Goal: Information Seeking & Learning: Understand process/instructions

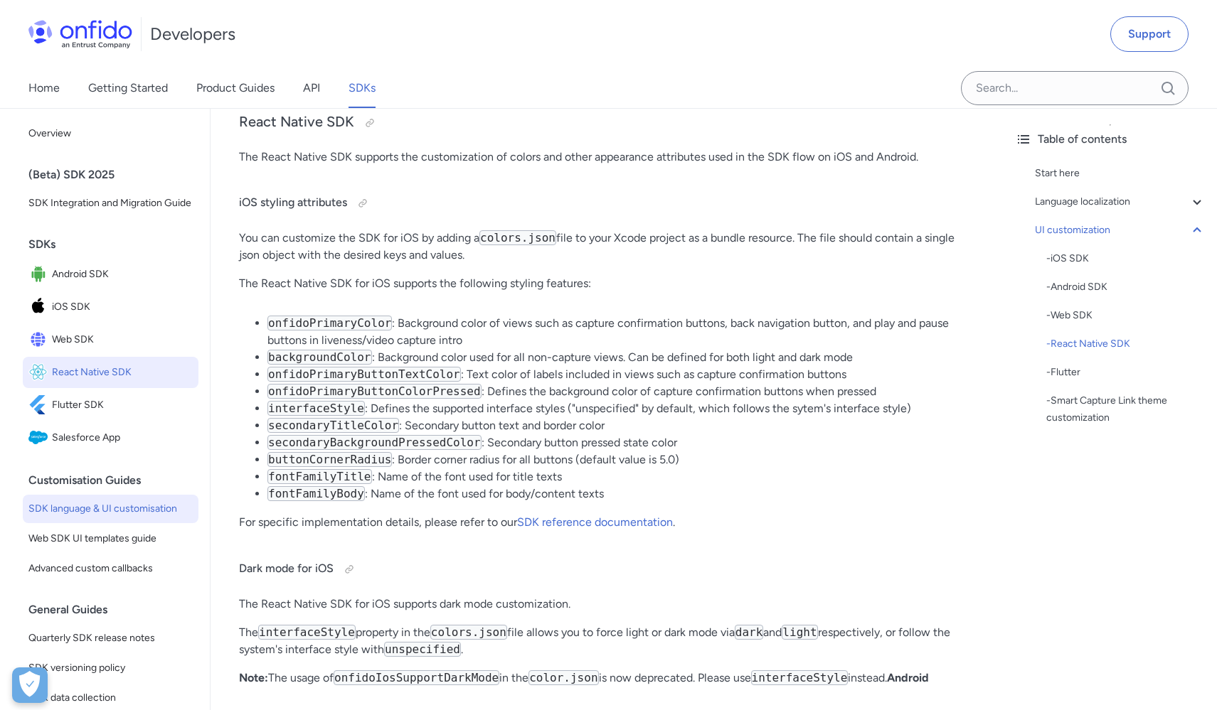
click at [73, 383] on span "React Native SDK" at bounding box center [122, 373] width 141 height 20
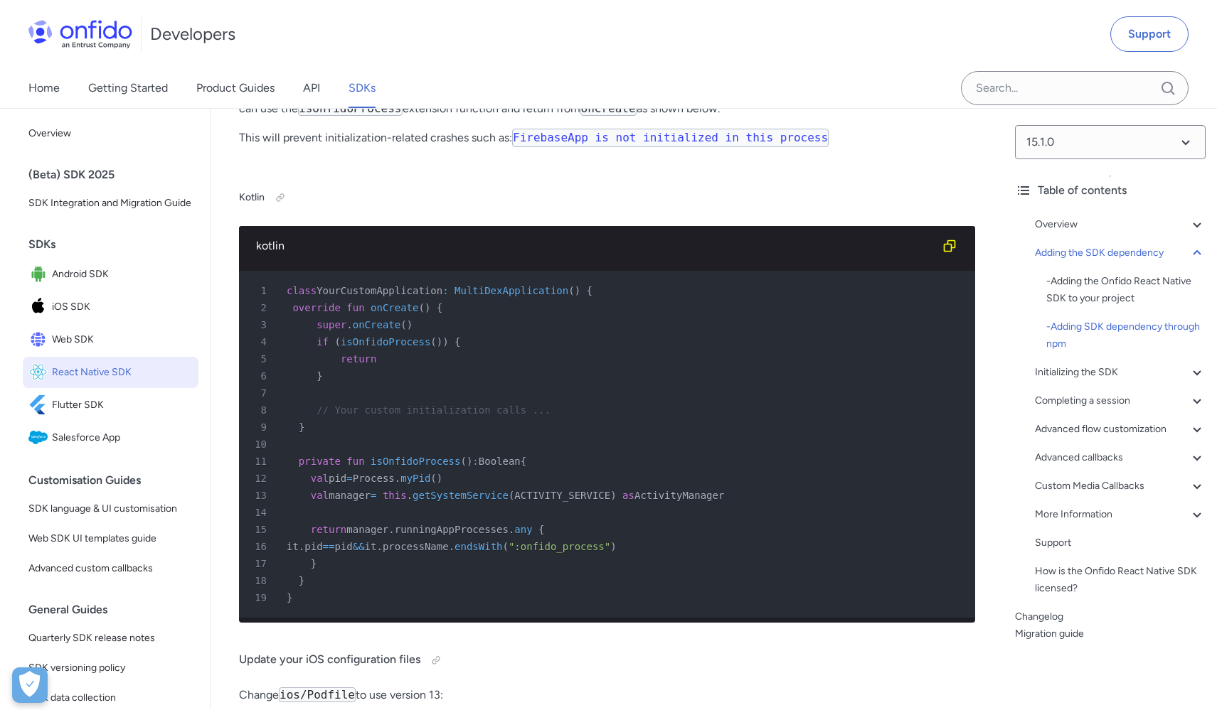
scroll to position [1790, 0]
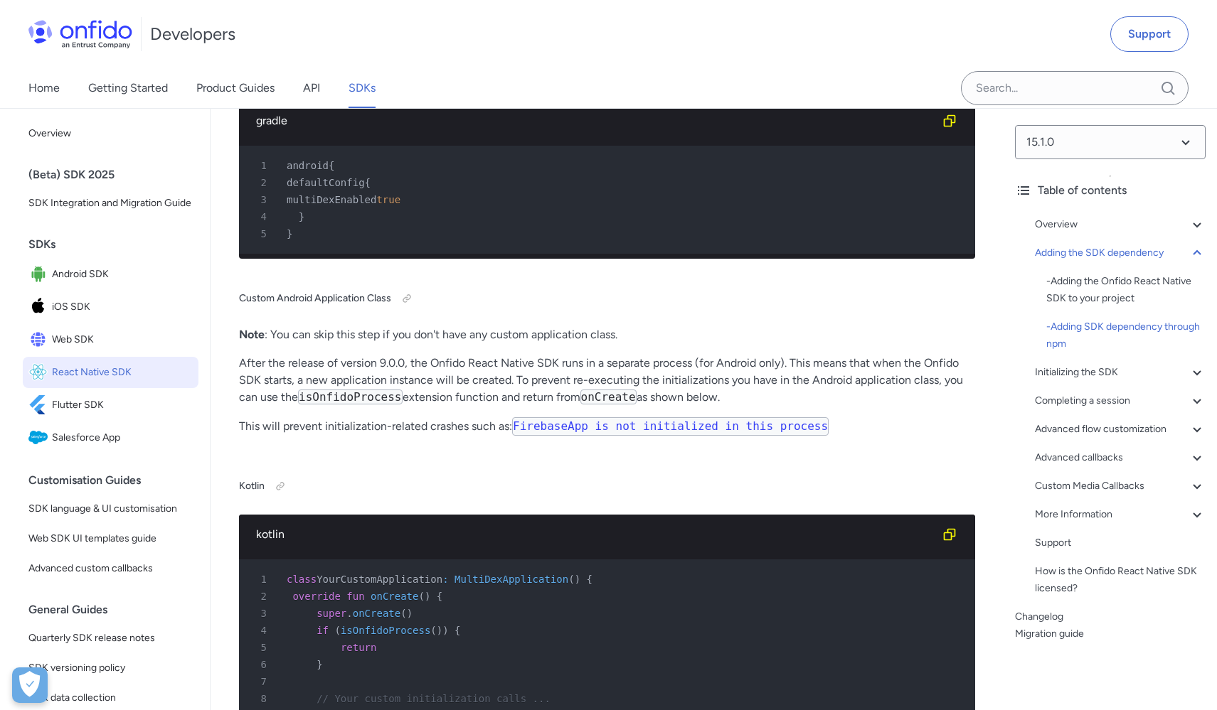
click at [376, 206] on span "multiDexEnabled" at bounding box center [332, 199] width 90 height 11
copy span "multiDexEnabled"
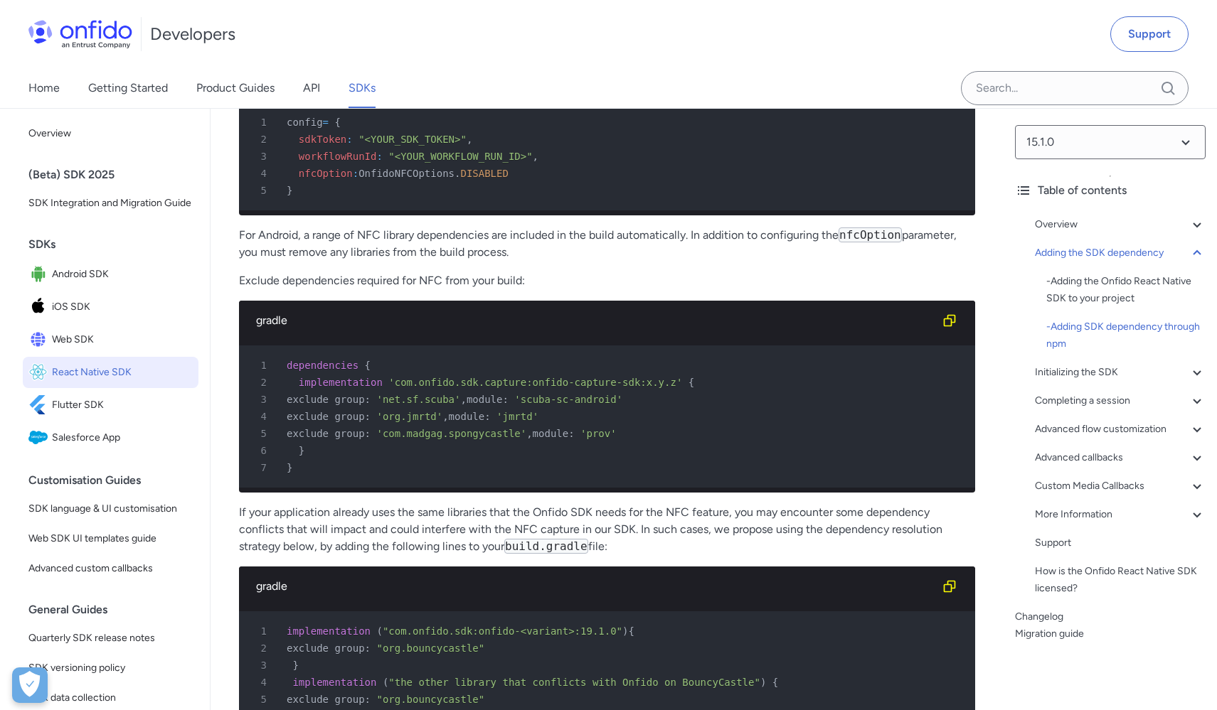
scroll to position [4318, 0]
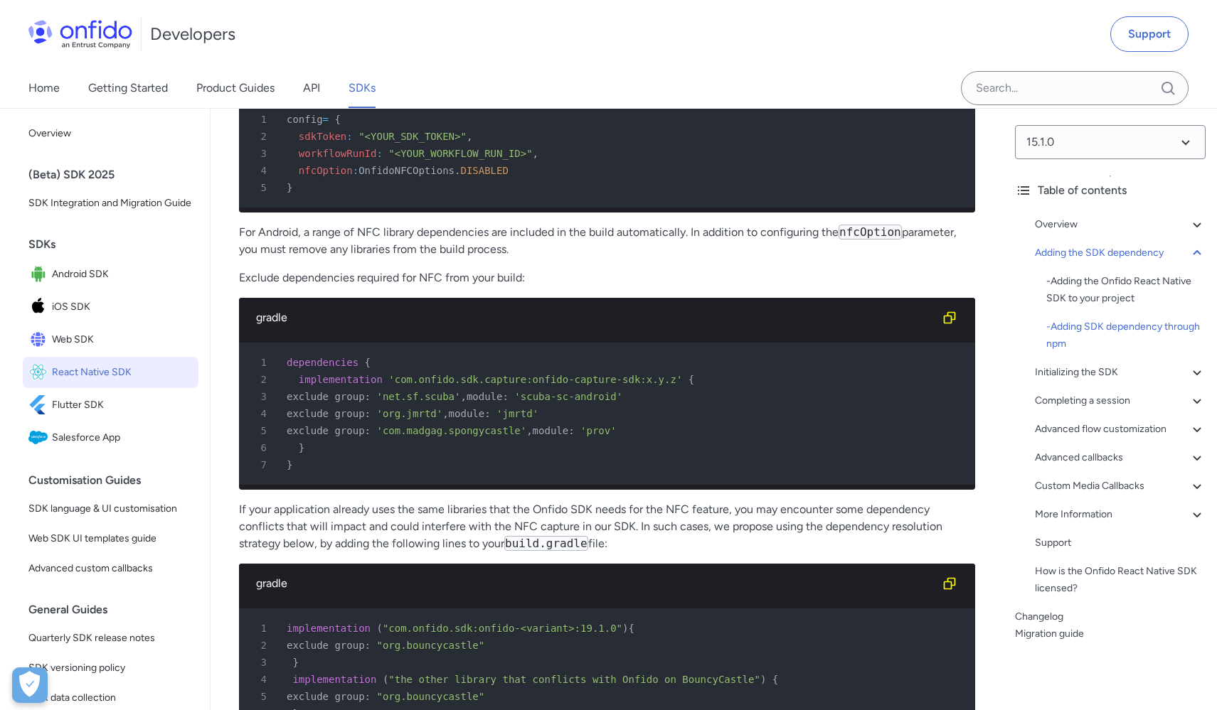
click at [875, 240] on code "nfcOption" at bounding box center [869, 232] width 63 height 15
click at [368, 258] on p "For Android, a range of NFC library dependencies are included in the build auto…" at bounding box center [607, 241] width 736 height 34
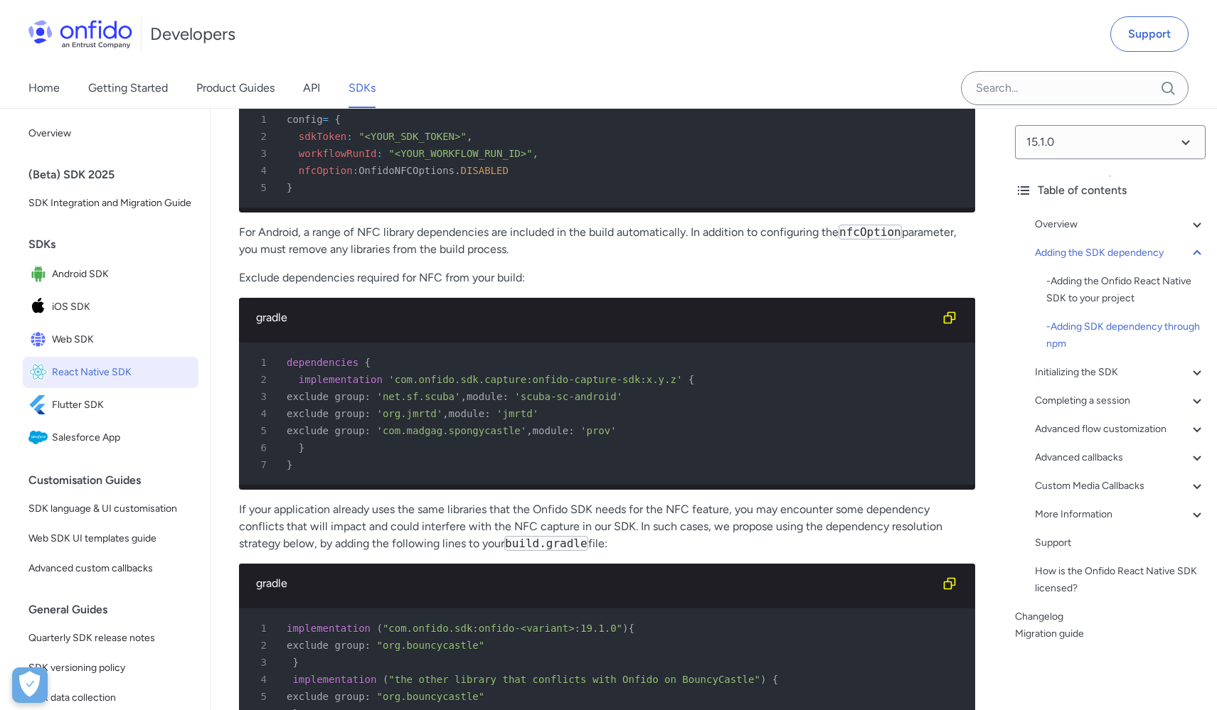
click at [404, 258] on p "For Android, a range of NFC library dependencies are included in the build auto…" at bounding box center [607, 241] width 736 height 34
drag, startPoint x: 404, startPoint y: 344, endPoint x: 441, endPoint y: 346, distance: 37.0
click at [405, 258] on p "For Android, a range of NFC library dependencies are included in the build auto…" at bounding box center [607, 241] width 736 height 34
click at [442, 258] on p "For Android, a range of NFC library dependencies are included in the build auto…" at bounding box center [607, 241] width 736 height 34
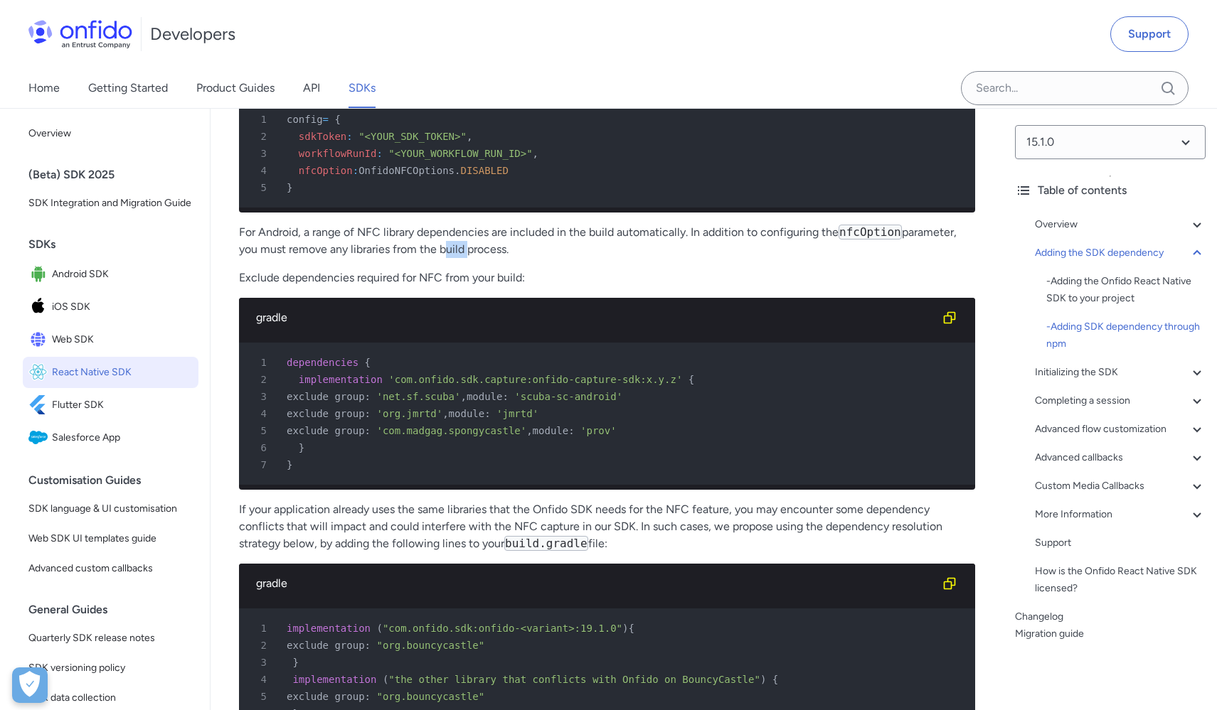
drag, startPoint x: 511, startPoint y: 341, endPoint x: 245, endPoint y: 319, distance: 266.9
click at [245, 258] on p "For Android, a range of NFC library dependencies are included in the build auto…" at bounding box center [607, 241] width 736 height 34
click at [301, 368] on span "dependencies" at bounding box center [323, 362] width 72 height 11
copy span "dependencies"
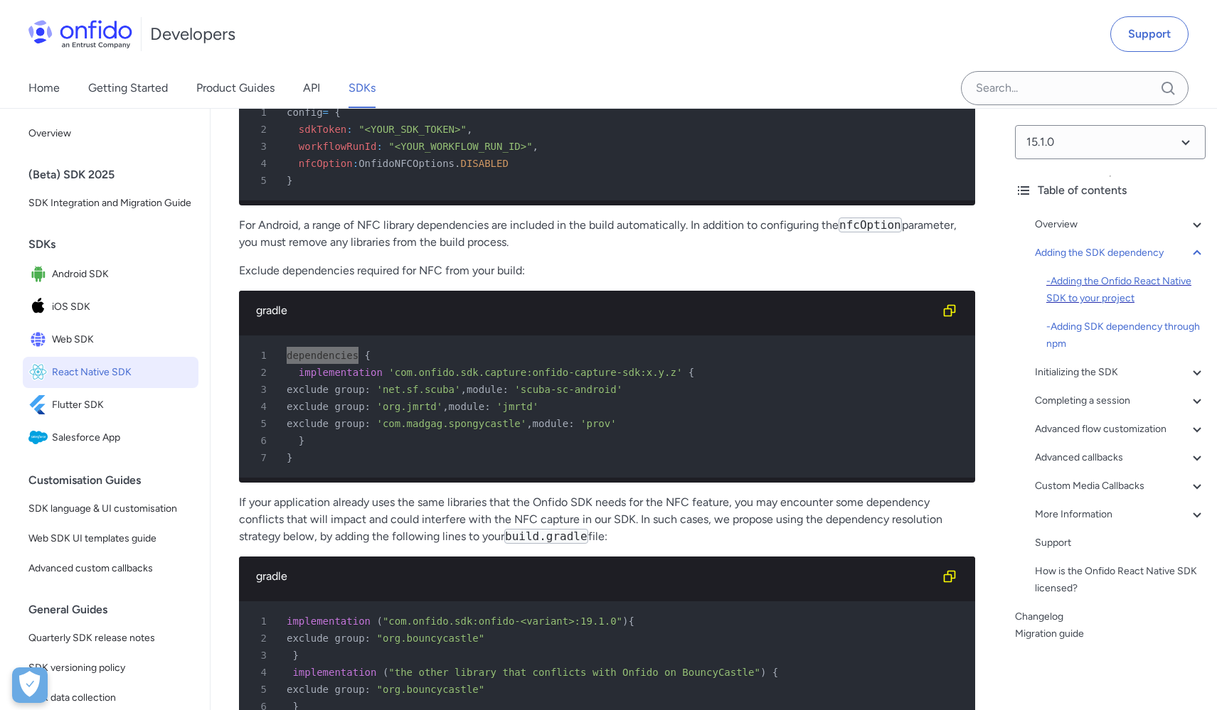
scroll to position [4328, 0]
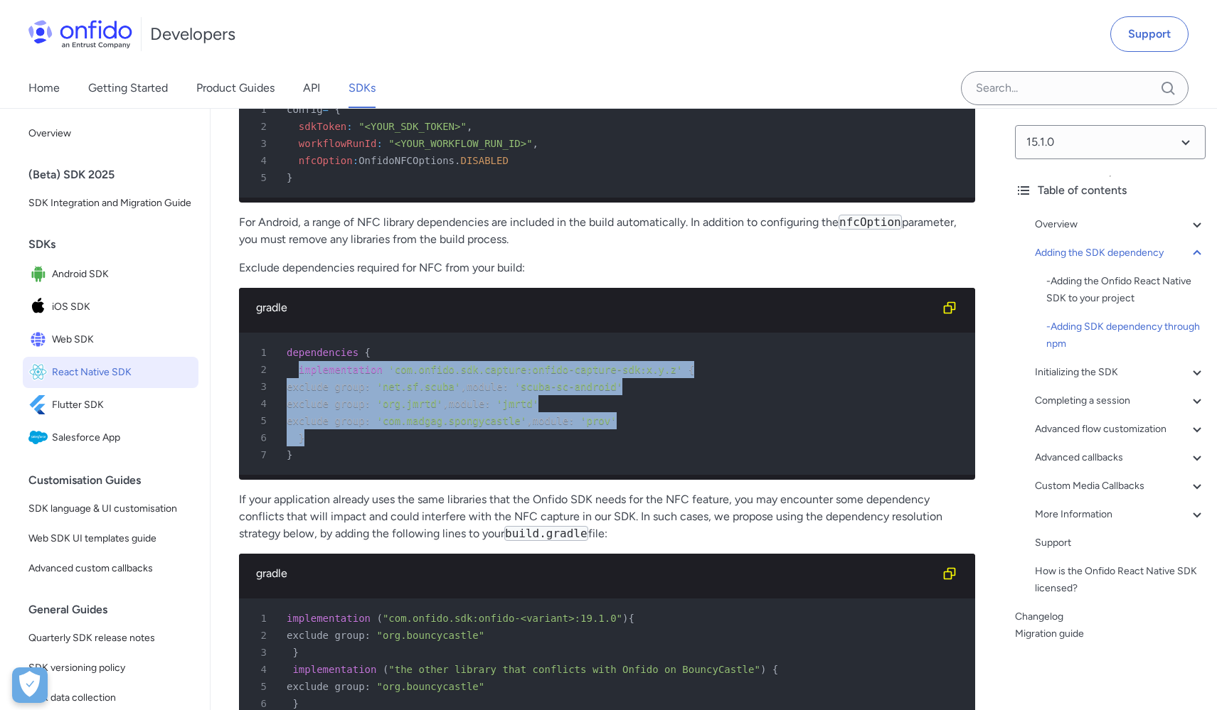
drag, startPoint x: 299, startPoint y: 463, endPoint x: 314, endPoint y: 526, distance: 65.0
click at [315, 475] on pre "1 dependencies { 2 implementation 'com.onfido.sdk.capture:onfido-capture-sdk:x.…" at bounding box center [607, 404] width 736 height 142
copy pre "implementation 'com.onfido.sdk.capture:onfido-capture-sdk:x.y.z' { 3 exclude gr…"
click at [767, 429] on div "5 exclude group : 'com.madgag.spongycastle' , module : 'prov'" at bounding box center [600, 420] width 710 height 17
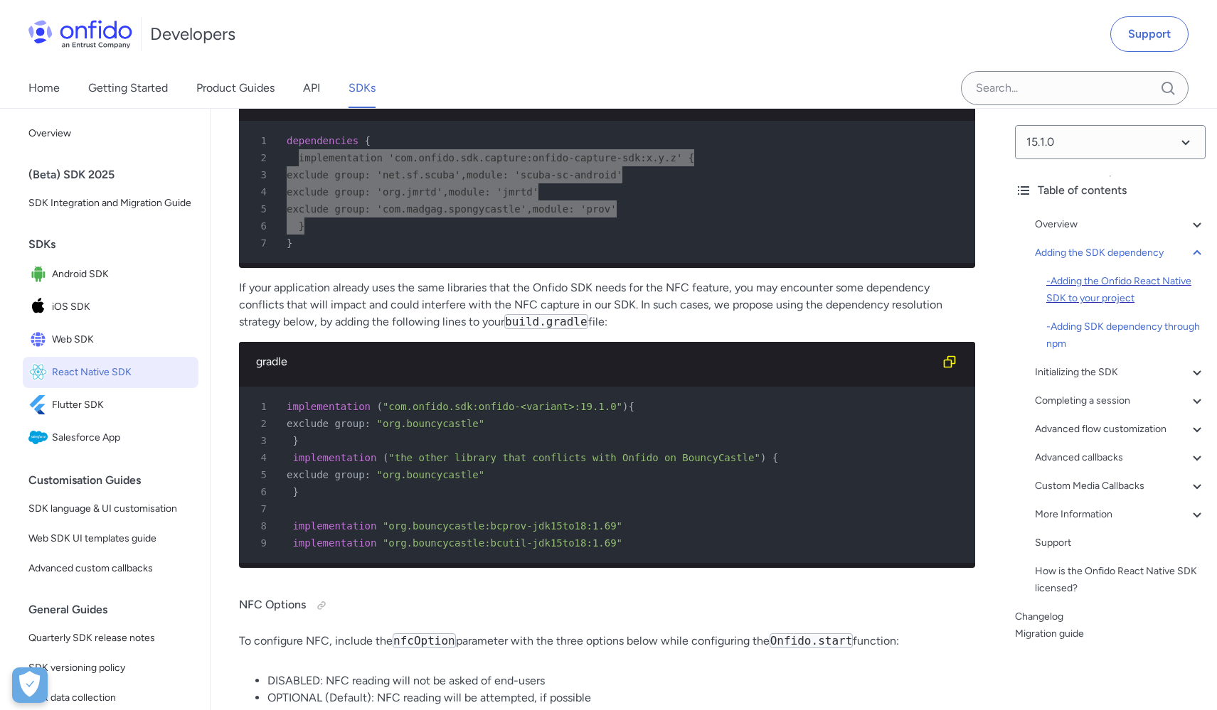
scroll to position [4592, 0]
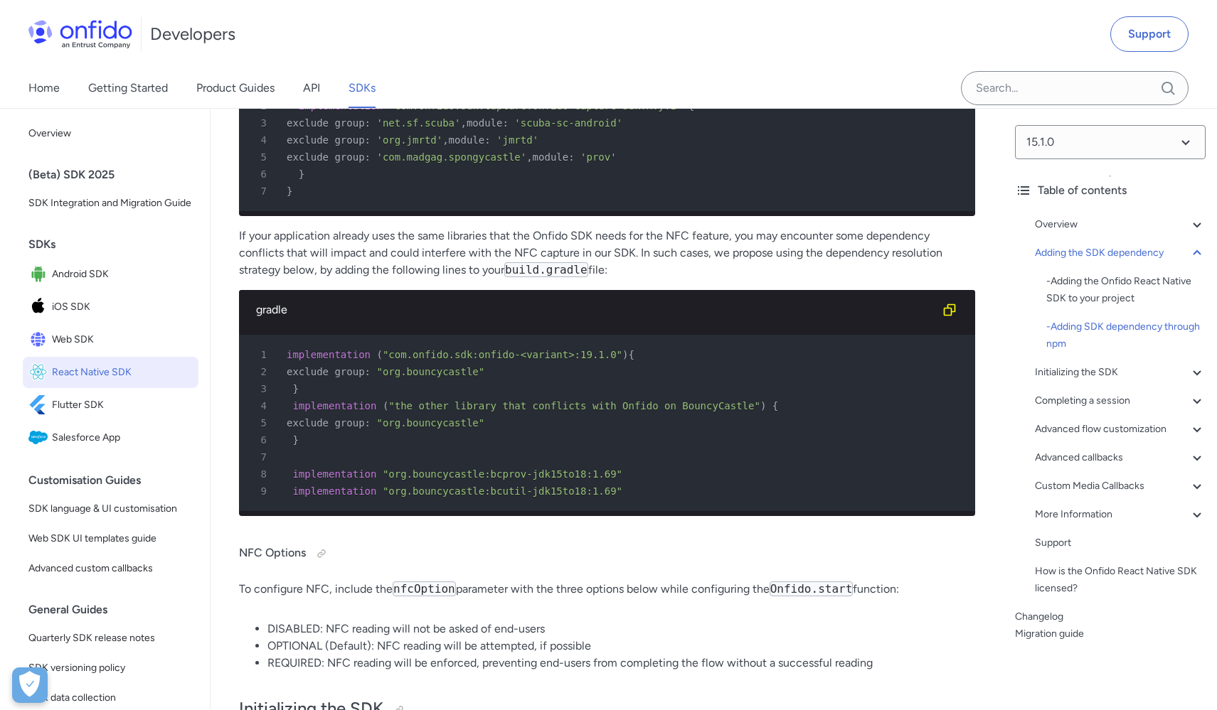
click at [326, 95] on span "dependencies" at bounding box center [323, 88] width 72 height 11
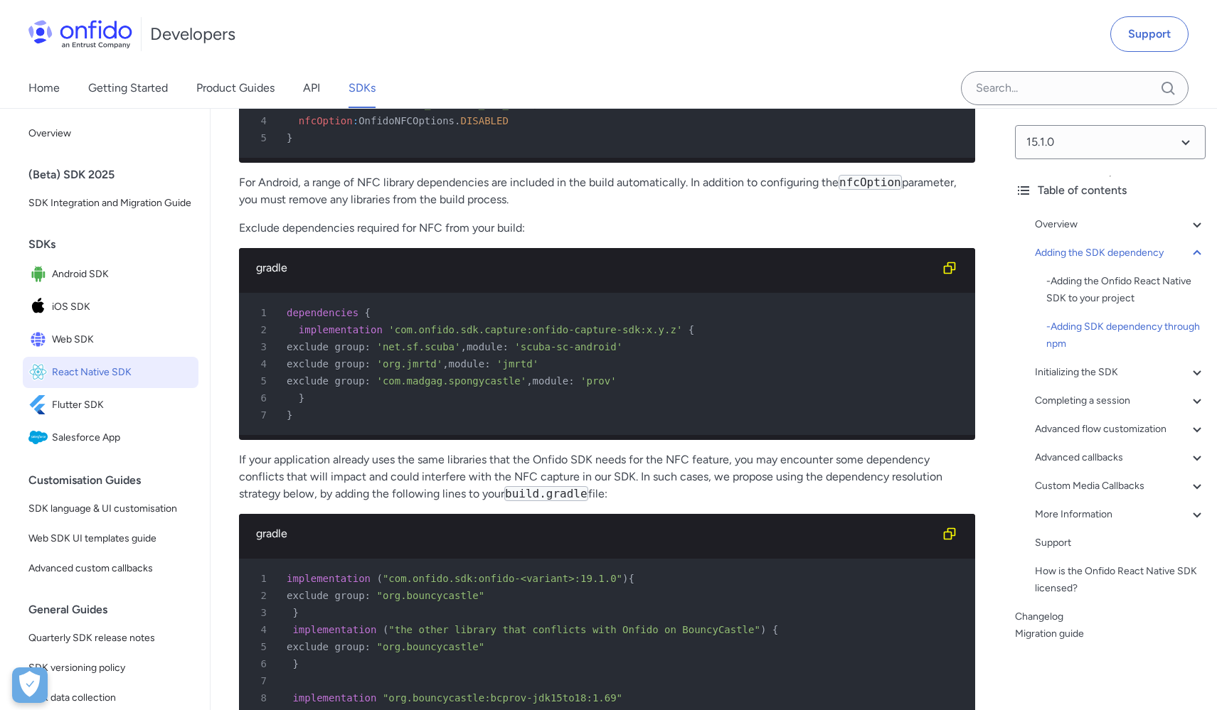
scroll to position [4382, 0]
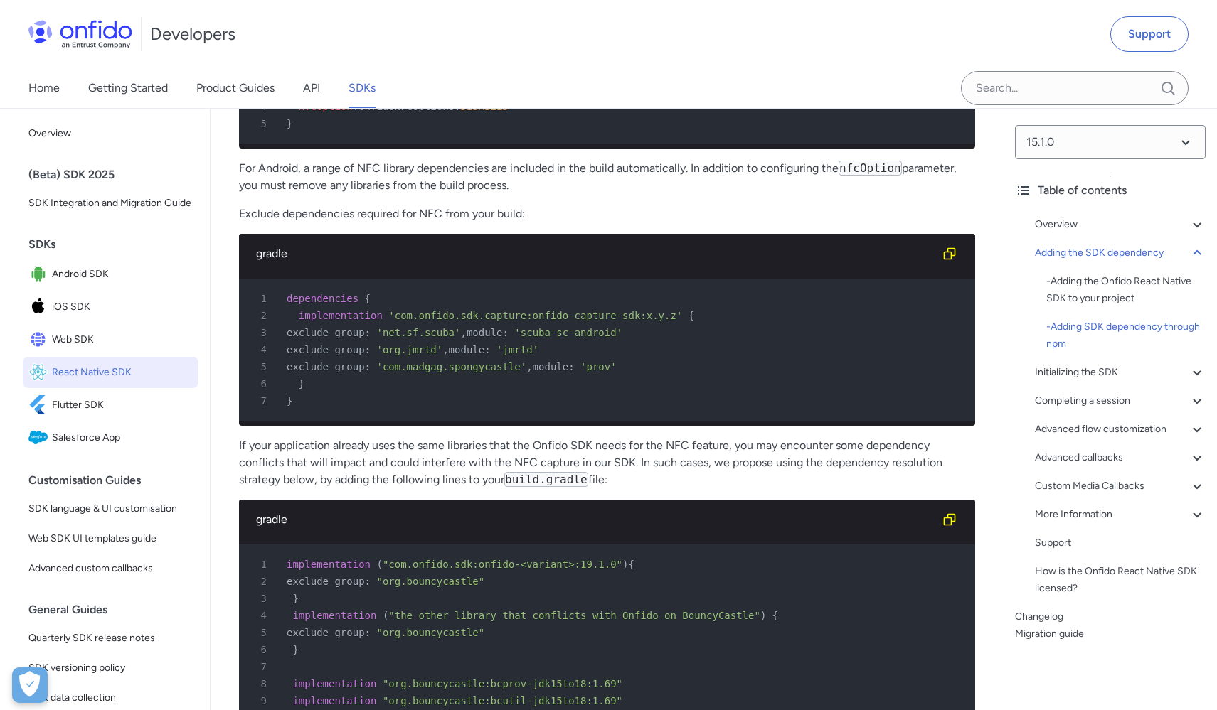
click at [887, 176] on code "nfcOption" at bounding box center [869, 168] width 63 height 15
click at [323, 194] on p "For Android, a range of NFC library dependencies are included in the build auto…" at bounding box center [607, 177] width 736 height 34
drag, startPoint x: 373, startPoint y: 277, endPoint x: 439, endPoint y: 275, distance: 66.9
click at [373, 194] on p "For Android, a range of NFC library dependencies are included in the build auto…" at bounding box center [607, 177] width 736 height 34
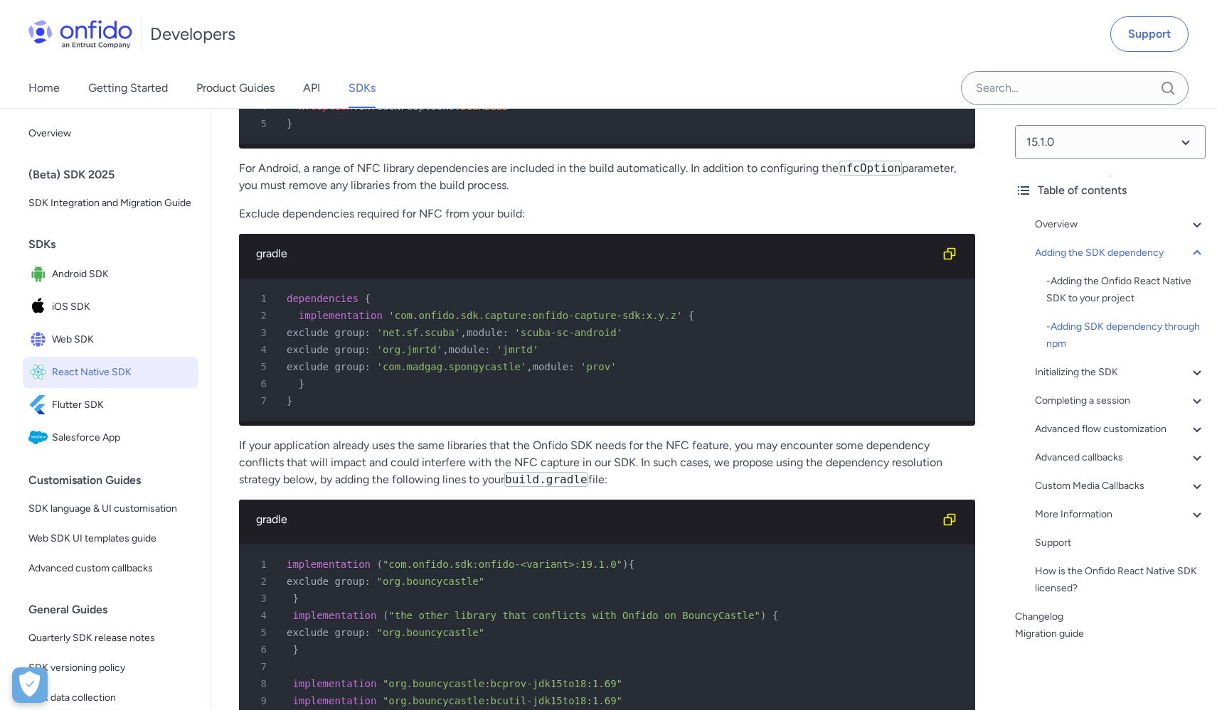
drag, startPoint x: 453, startPoint y: 275, endPoint x: 503, endPoint y: 277, distance: 49.8
click at [454, 194] on p "For Android, a range of NFC library dependencies are included in the build auto…" at bounding box center [607, 177] width 736 height 34
drag, startPoint x: 530, startPoint y: 277, endPoint x: 291, endPoint y: 257, distance: 239.8
click at [291, 194] on p "For Android, a range of NFC library dependencies are included in the build auto…" at bounding box center [607, 177] width 736 height 34
click at [532, 194] on p "For Android, a range of NFC library dependencies are included in the build auto…" at bounding box center [607, 177] width 736 height 34
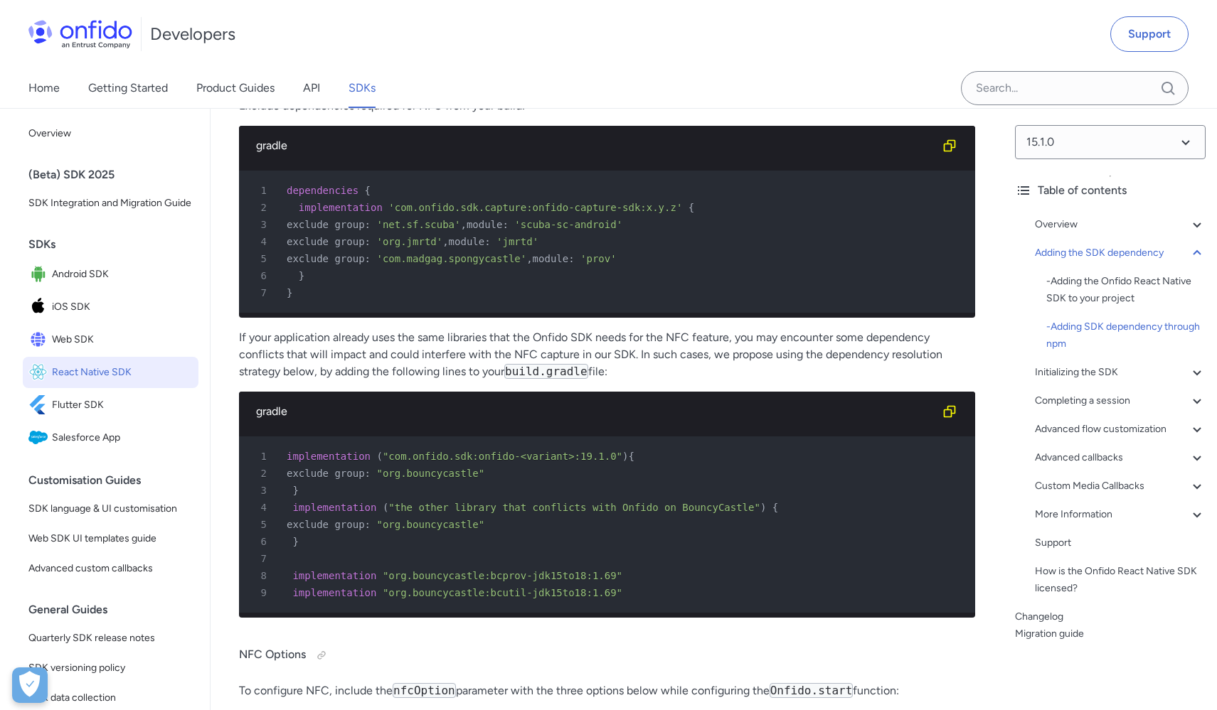
scroll to position [4488, 0]
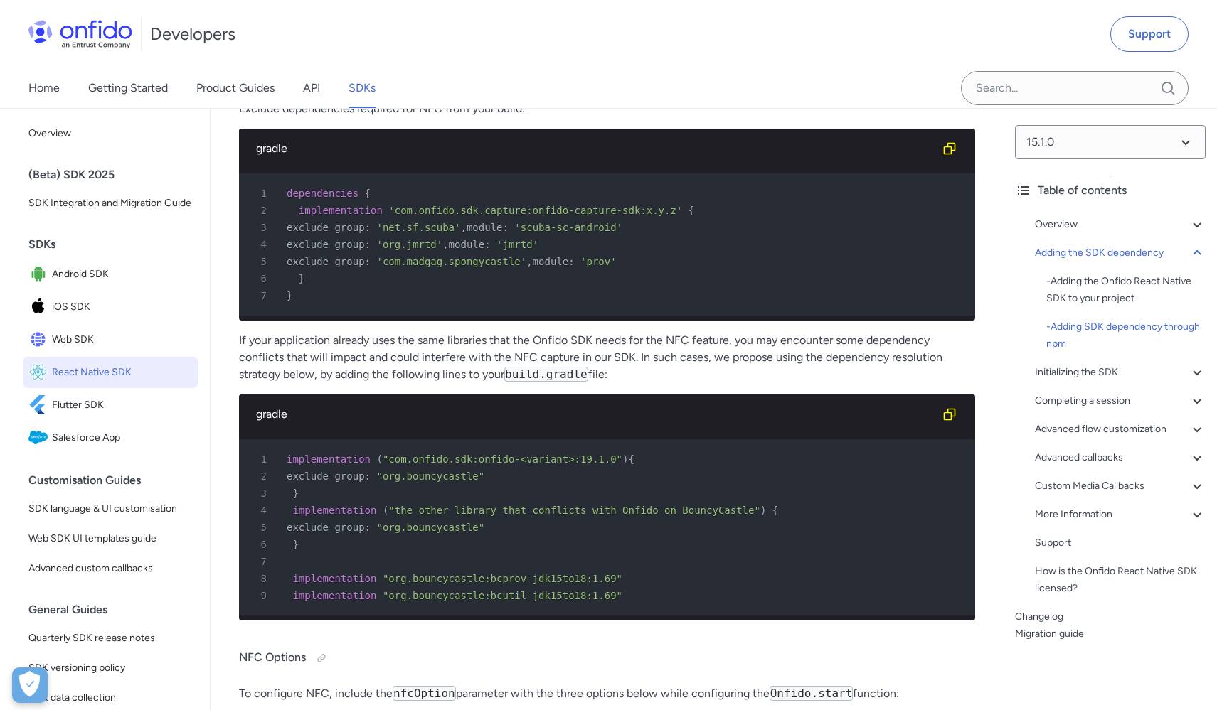
click at [699, 219] on div "2 implementation 'com.onfido.sdk.capture:onfido-capture-sdk:x.y.z' {" at bounding box center [600, 210] width 710 height 17
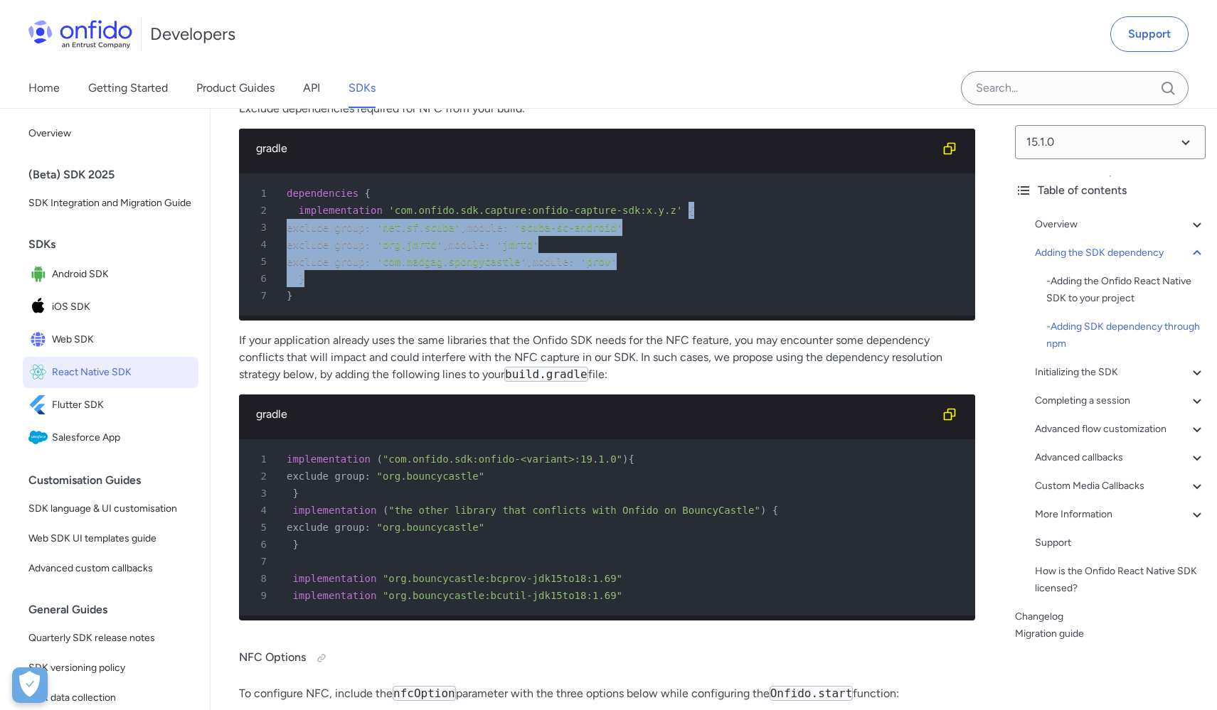
drag, startPoint x: 685, startPoint y: 309, endPoint x: 321, endPoint y: 368, distance: 368.9
click at [321, 316] on pre "1 dependencies { 2 implementation 'com.onfido.sdk.capture:onfido-capture-sdk:x.…" at bounding box center [607, 245] width 736 height 142
copy pre "{ 3 exclude group : 'net.sf.scuba' , module : 'scuba-sc-android' 4 exclude grou…"
